Goal: Navigation & Orientation: Understand site structure

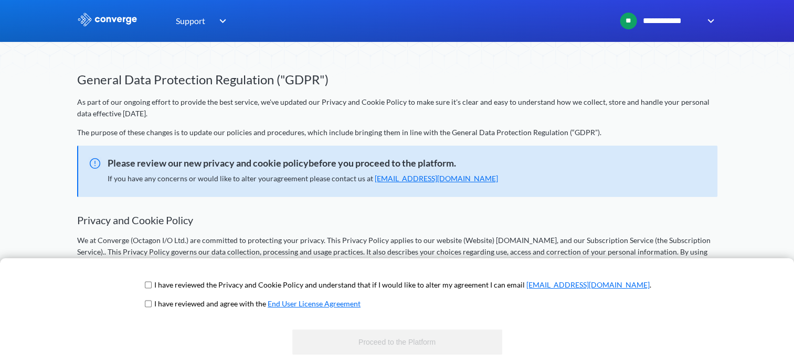
click at [152, 286] on input "checkbox" at bounding box center [148, 285] width 7 height 8
checkbox input "true"
click at [152, 304] on input "checkbox" at bounding box center [148, 304] width 7 height 8
checkbox input "true"
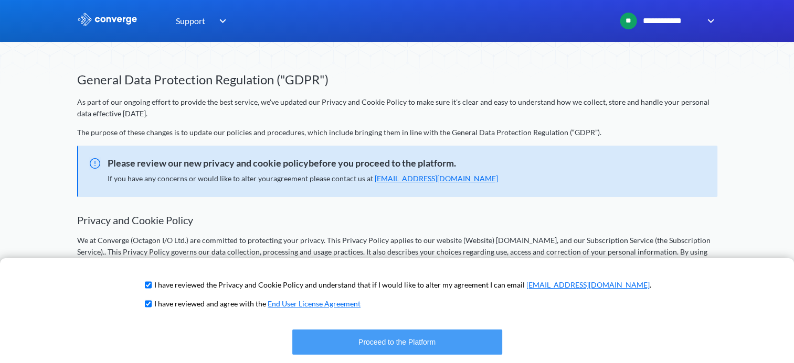
click at [352, 342] on button "Proceed to the Platform" at bounding box center [397, 342] width 210 height 25
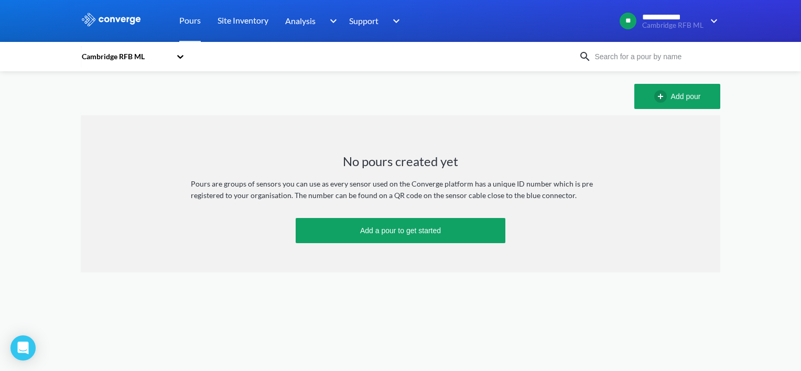
click at [176, 59] on icon at bounding box center [180, 56] width 10 height 10
click at [105, 85] on div "Cambridge RFB ML" at bounding box center [133, 85] width 105 height 20
click at [245, 20] on link "Site Inventory" at bounding box center [243, 21] width 51 height 42
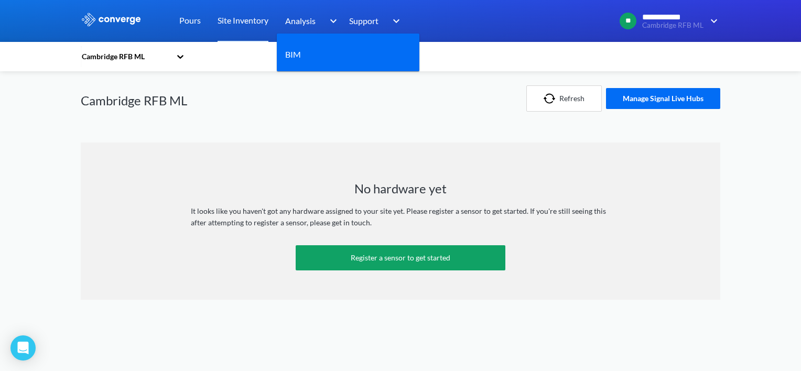
click at [311, 24] on span "Analysis" at bounding box center [300, 20] width 30 height 13
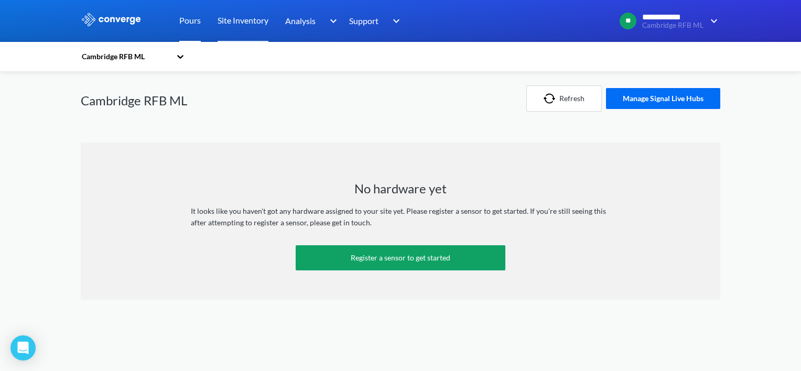
click at [194, 27] on link "Pours" at bounding box center [190, 21] width 22 height 42
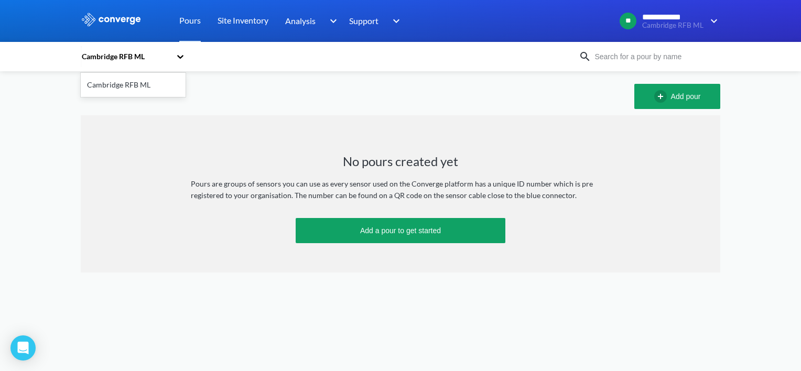
click at [136, 58] on div "Cambridge RFB ML" at bounding box center [126, 57] width 90 height 12
click at [137, 87] on div "Cambridge RFB ML" at bounding box center [133, 85] width 105 height 20
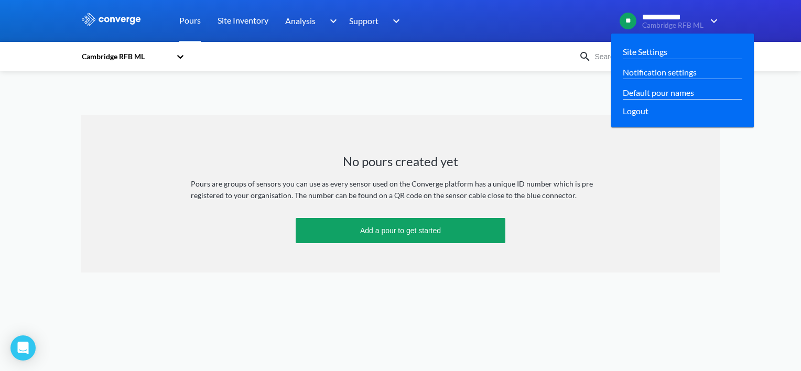
click at [684, 17] on span "**********" at bounding box center [672, 17] width 61 height 9
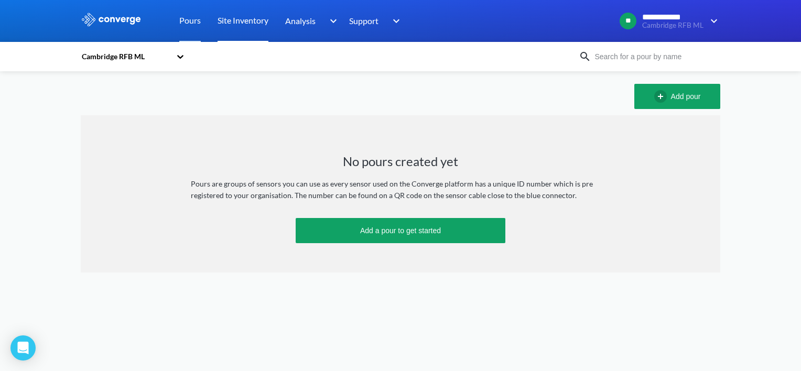
click at [240, 24] on link "Site Inventory" at bounding box center [243, 21] width 51 height 42
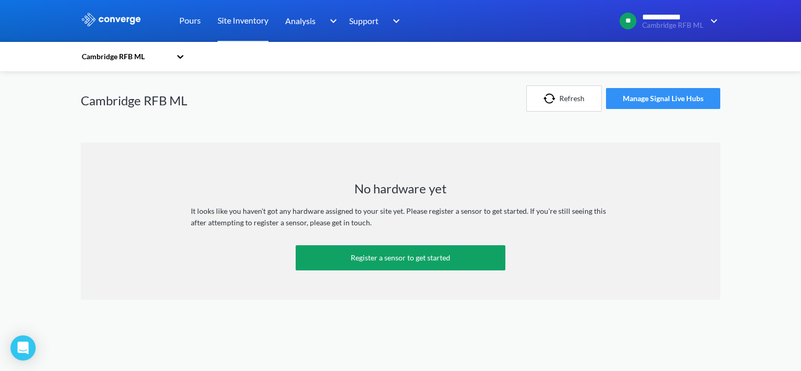
click at [657, 94] on button "Manage Signal Live Hubs" at bounding box center [663, 98] width 114 height 21
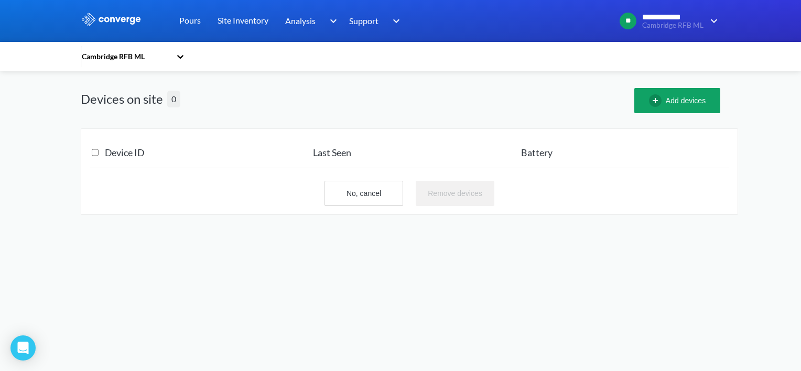
click at [120, 24] on img at bounding box center [111, 20] width 61 height 14
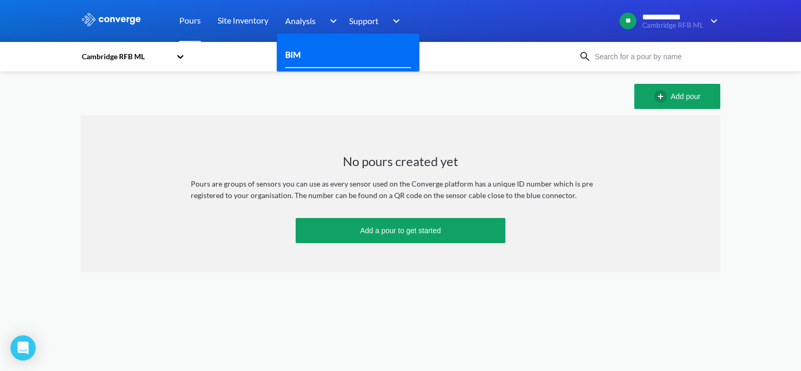
click at [300, 52] on link "BIM" at bounding box center [293, 54] width 16 height 13
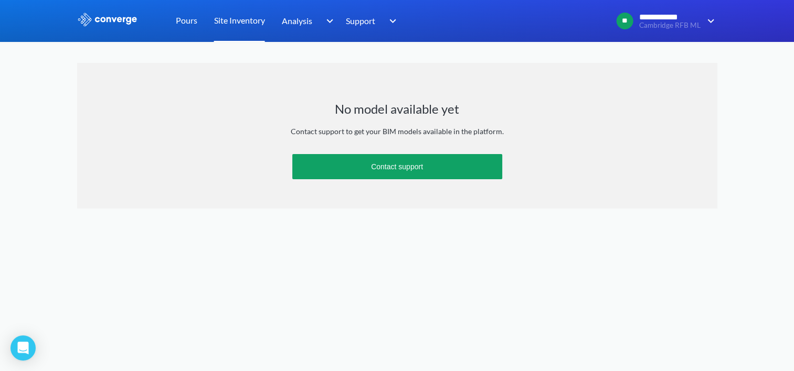
click at [238, 25] on link "Site Inventory" at bounding box center [239, 21] width 51 height 42
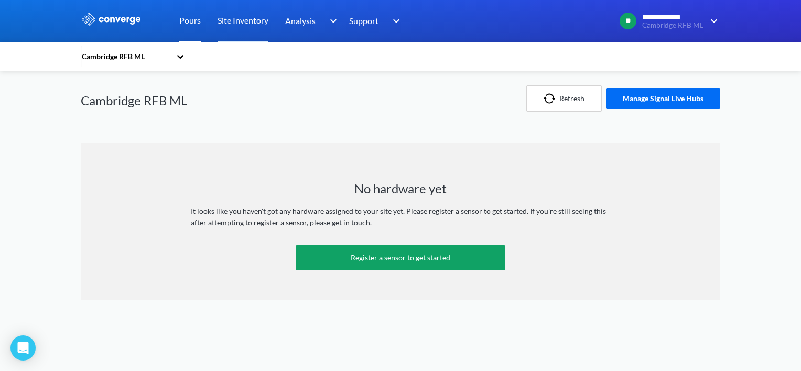
click at [191, 23] on link "Pours" at bounding box center [190, 21] width 22 height 42
